Goal: Transaction & Acquisition: Download file/media

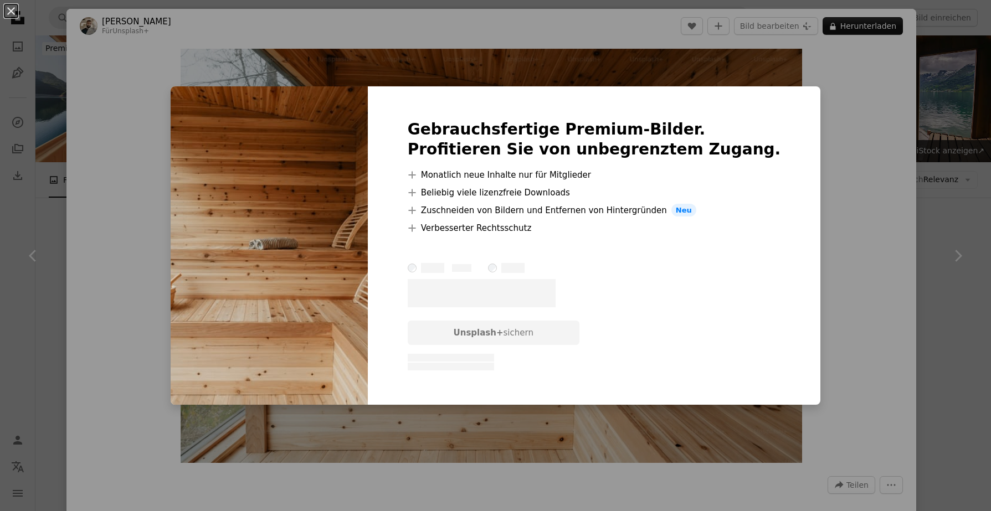
scroll to position [2504, 0]
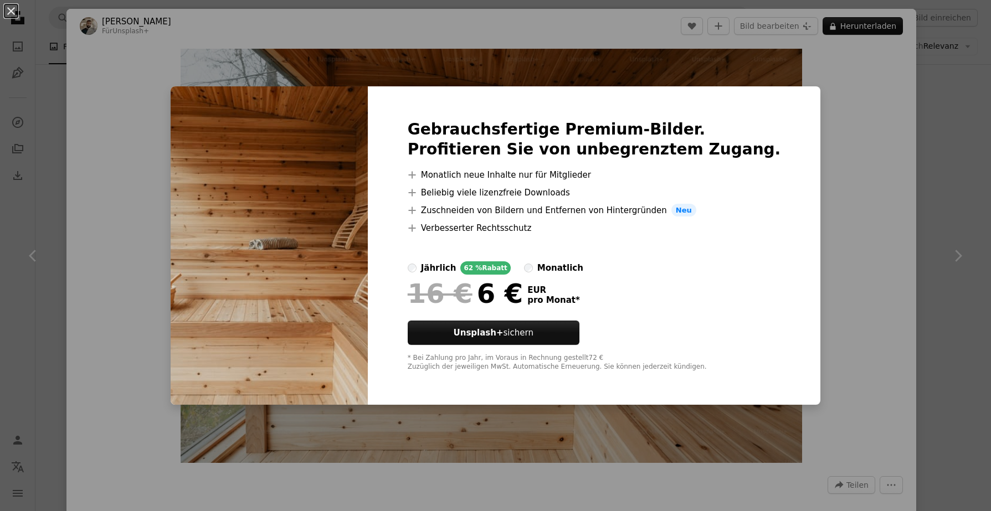
click at [865, 79] on div "An X shape Gebrauchsfertige Premium-Bilder. Profitieren Sie von unbegrenztem Zu…" at bounding box center [495, 255] width 991 height 511
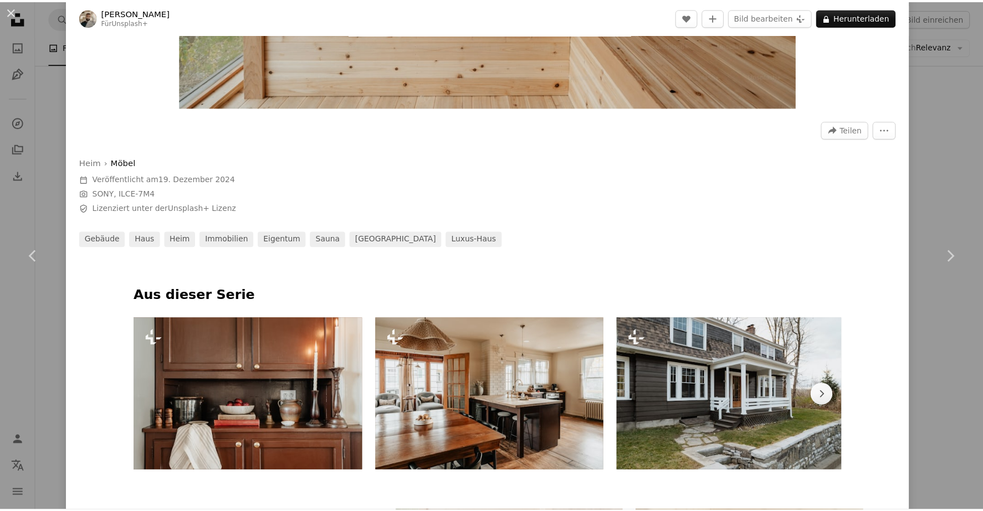
scroll to position [263, 0]
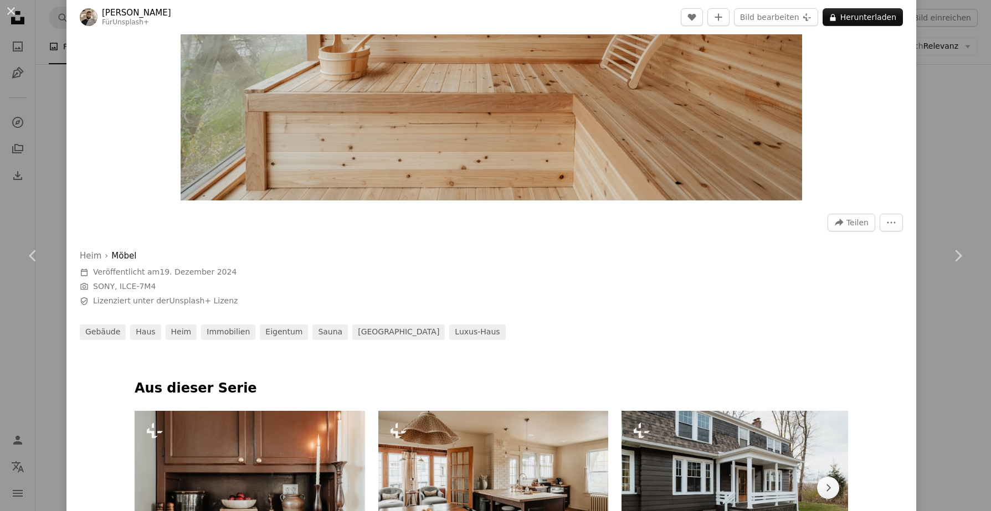
click at [939, 126] on div "An X shape Chevron left Chevron right [PERSON_NAME] Für Unsplash+ A heart A plu…" at bounding box center [495, 255] width 991 height 511
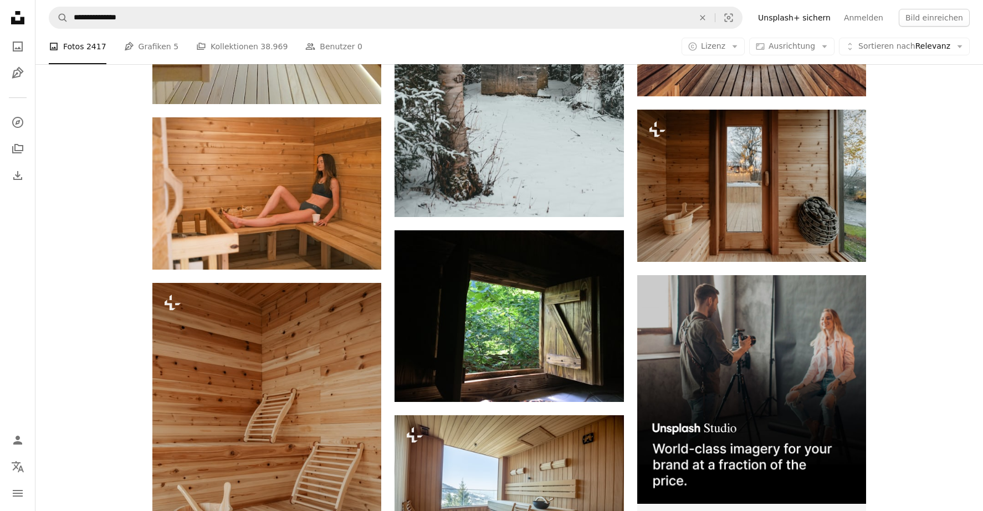
scroll to position [4112, 0]
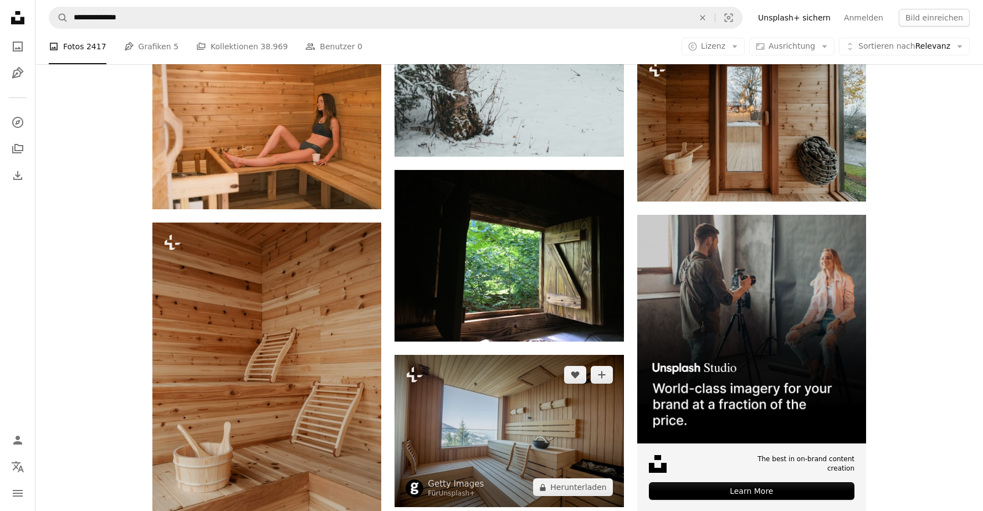
click at [569, 355] on img at bounding box center [508, 431] width 229 height 152
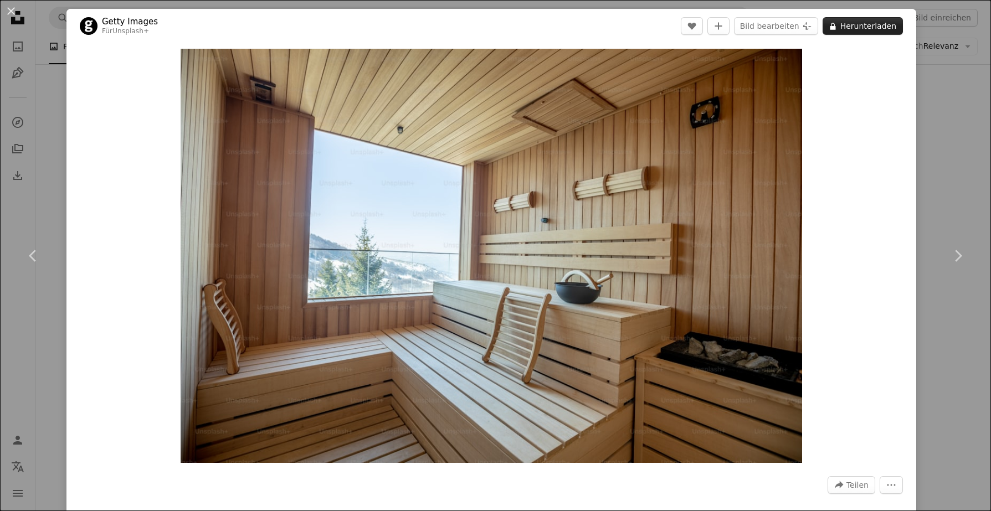
click at [835, 33] on button "A lock Herunterladen" at bounding box center [863, 26] width 80 height 18
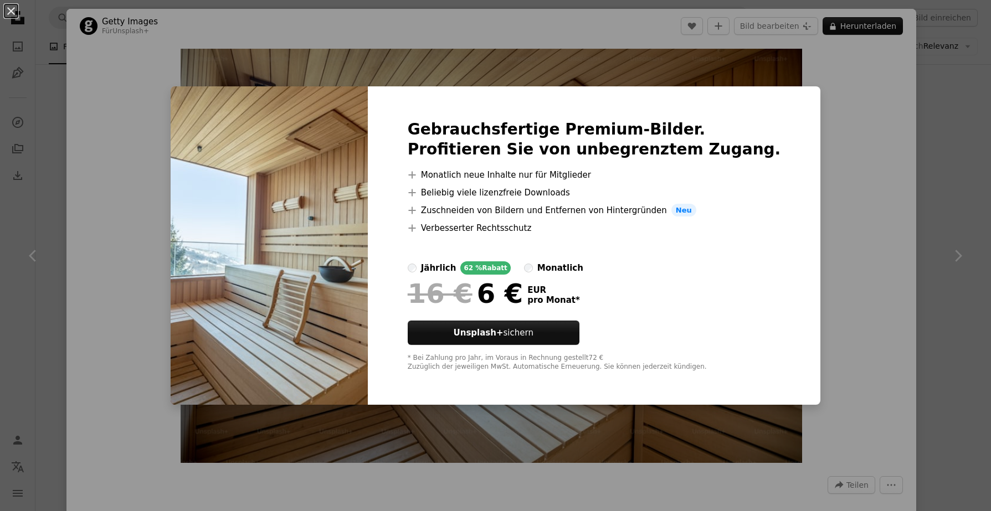
click at [878, 200] on div "An X shape Gebrauchsfertige Premium-Bilder. Profitieren Sie von unbegrenztem Zu…" at bounding box center [495, 255] width 991 height 511
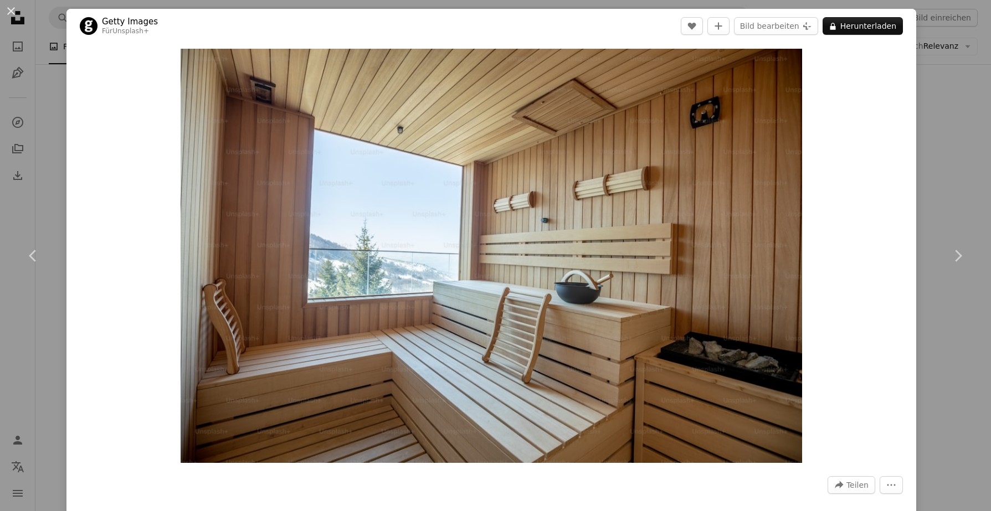
click at [896, 196] on div "Zoom in" at bounding box center [491, 255] width 850 height 425
click at [914, 188] on div "An X shape Chevron left Chevron right Getty Images Für Unsplash+ A heart A plus…" at bounding box center [495, 255] width 991 height 511
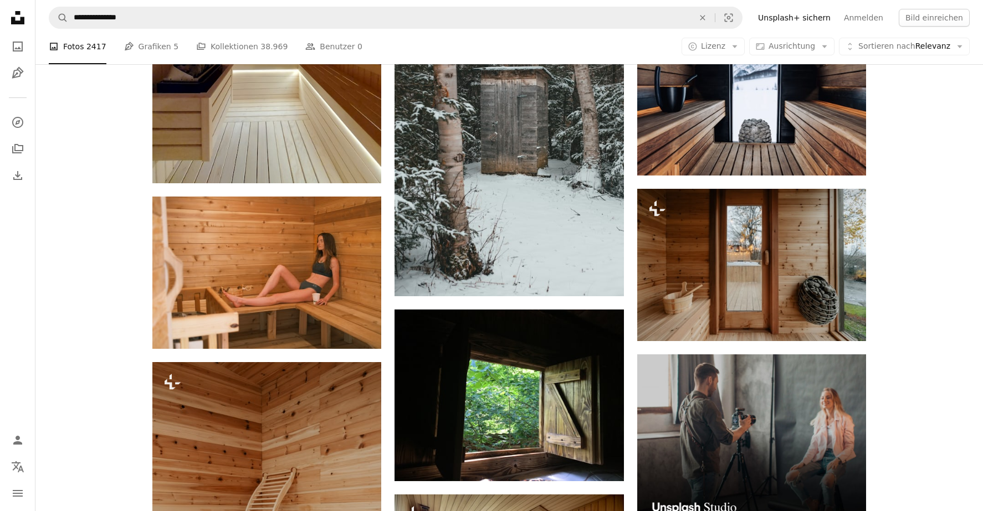
scroll to position [3972, 0]
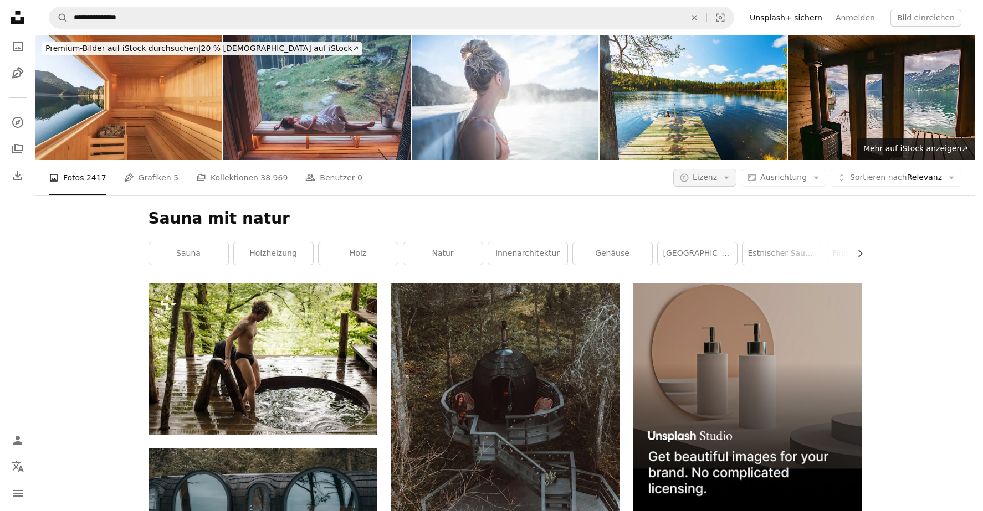
click at [707, 173] on span "Lizenz" at bounding box center [704, 177] width 24 height 9
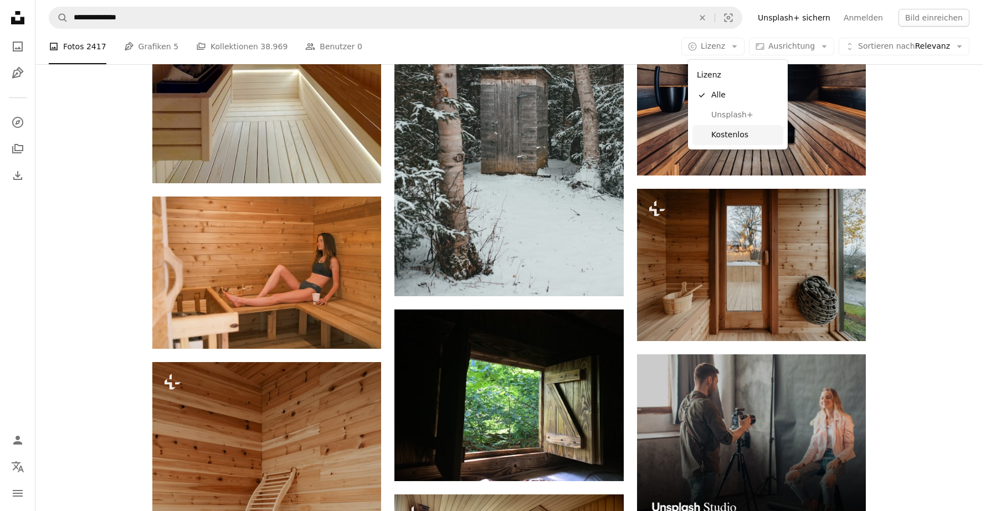
click at [726, 134] on span "Kostenlos" at bounding box center [745, 135] width 68 height 11
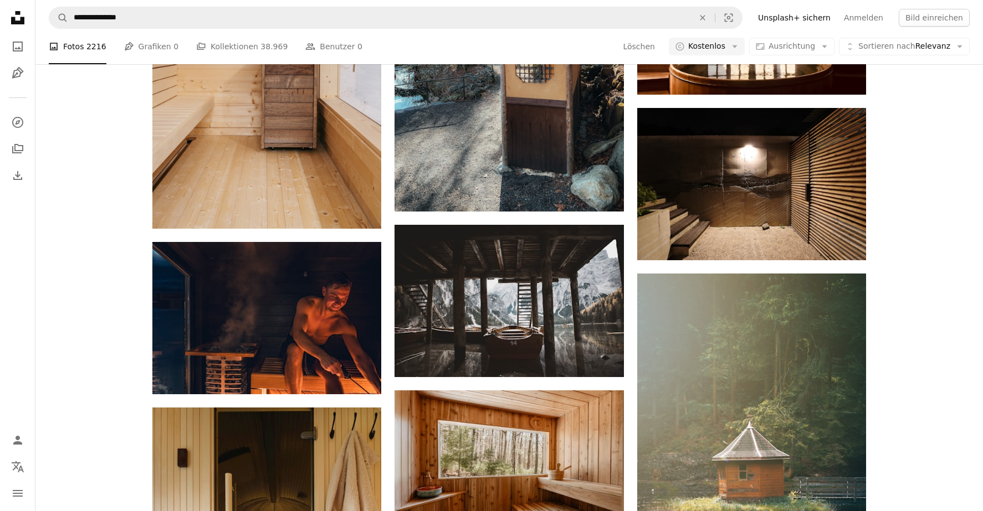
scroll to position [4418, 0]
drag, startPoint x: 509, startPoint y: 274, endPoint x: 519, endPoint y: 269, distance: 10.7
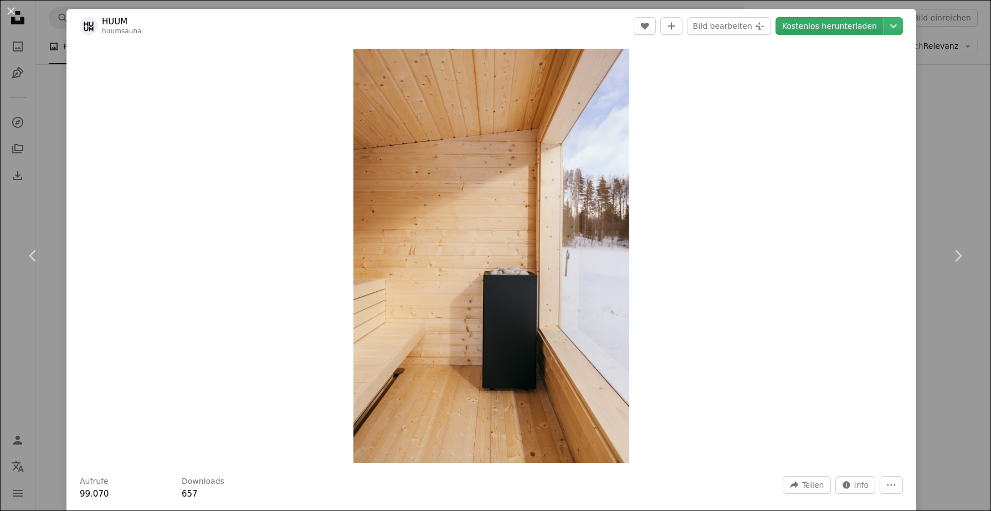
click at [813, 28] on link "Kostenlos herunterladen" at bounding box center [830, 26] width 108 height 18
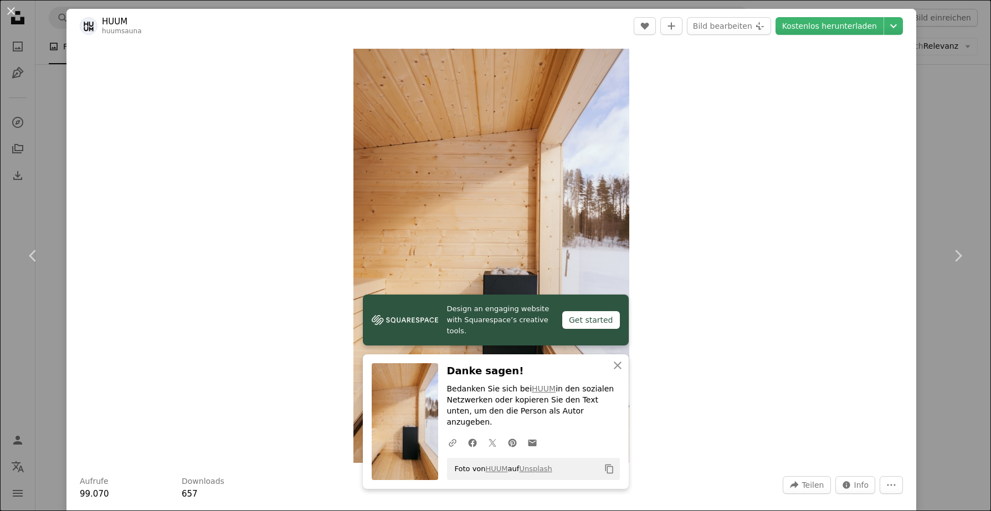
click at [945, 315] on div "An X shape Chevron left Chevron right Design an engaging website with Squarespa…" at bounding box center [495, 255] width 991 height 511
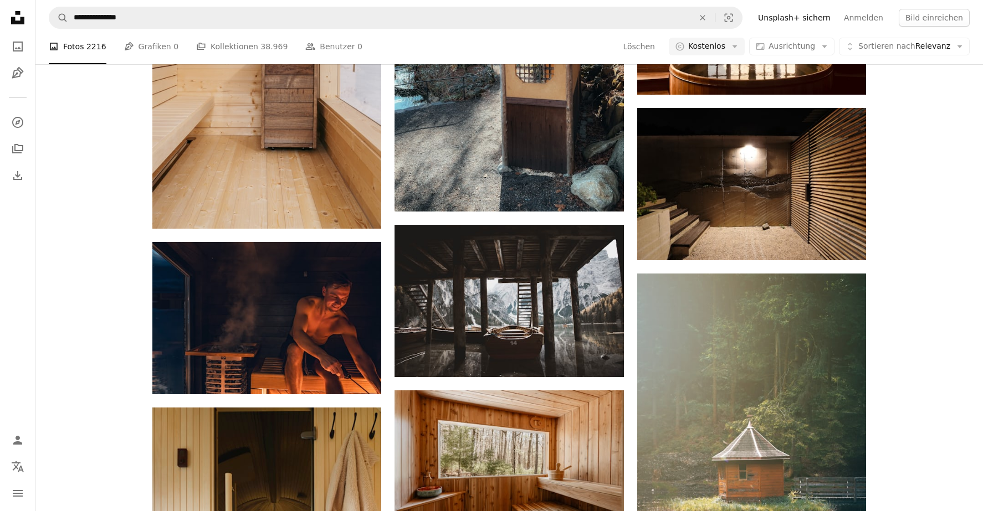
scroll to position [3311, 0]
click at [738, 95] on img at bounding box center [751, 9] width 229 height 172
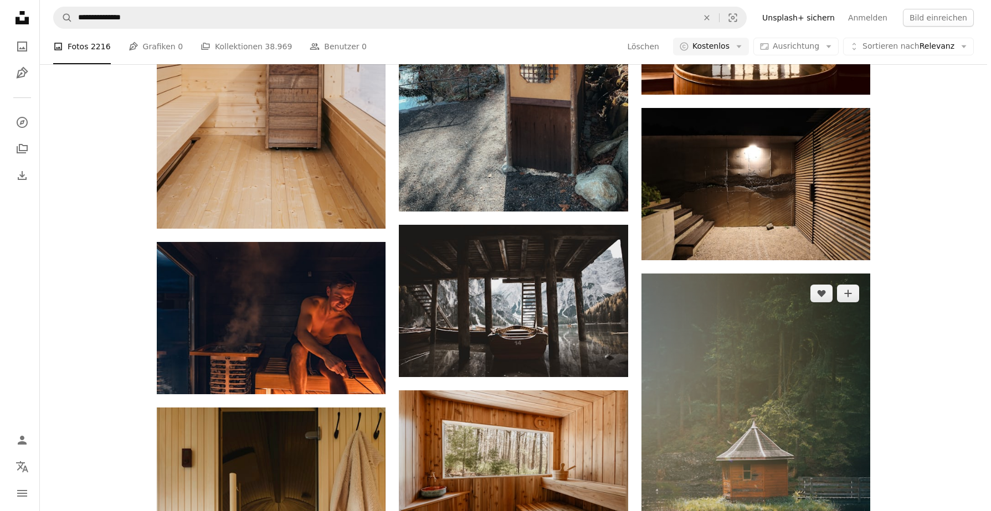
scroll to position [3936, 0]
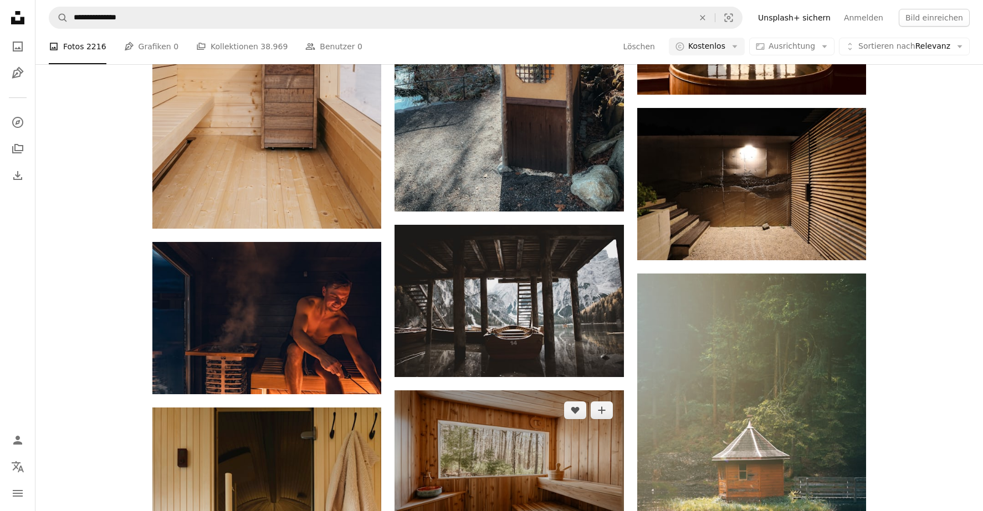
click at [581, 391] on img at bounding box center [508, 467] width 229 height 152
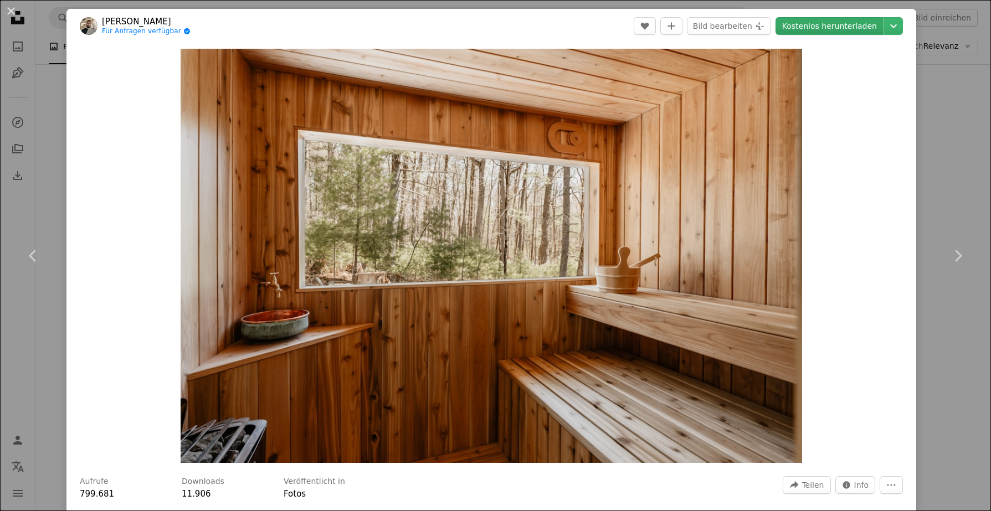
click at [844, 18] on link "Kostenlos herunterladen" at bounding box center [830, 26] width 108 height 18
